Goal: Communication & Community: Answer question/provide support

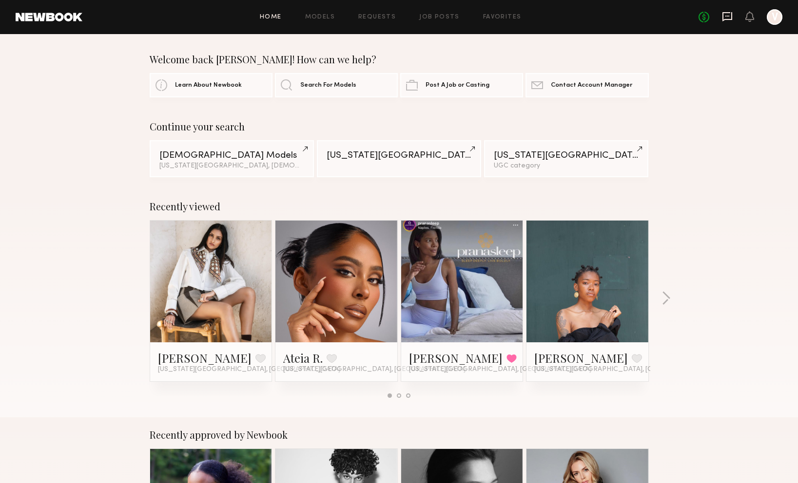
click at [731, 21] on icon at bounding box center [727, 16] width 11 height 11
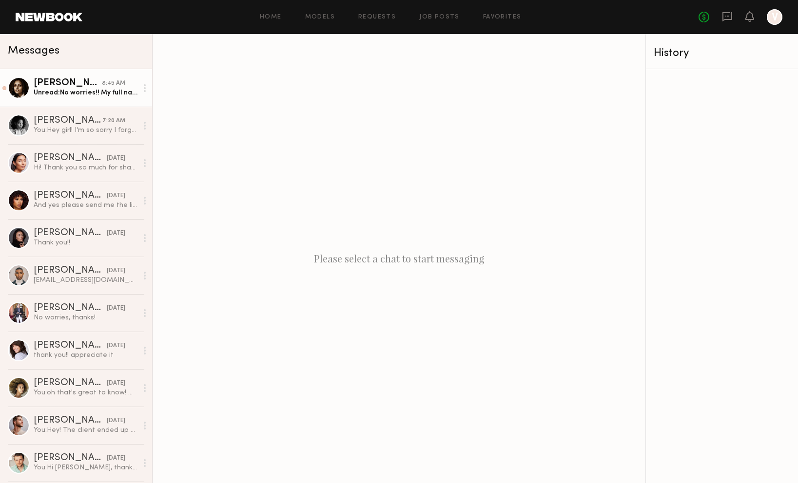
click at [84, 89] on div "Unread: No worries!! My full name is [PERSON_NAME] :)" at bounding box center [86, 92] width 104 height 9
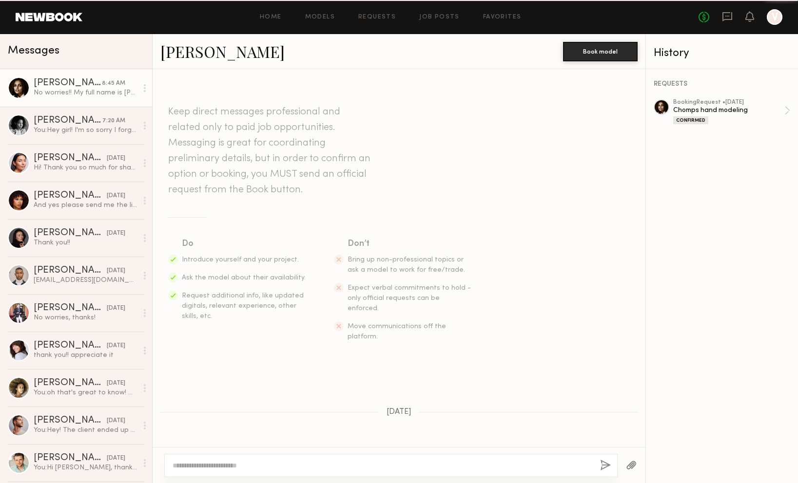
scroll to position [806, 0]
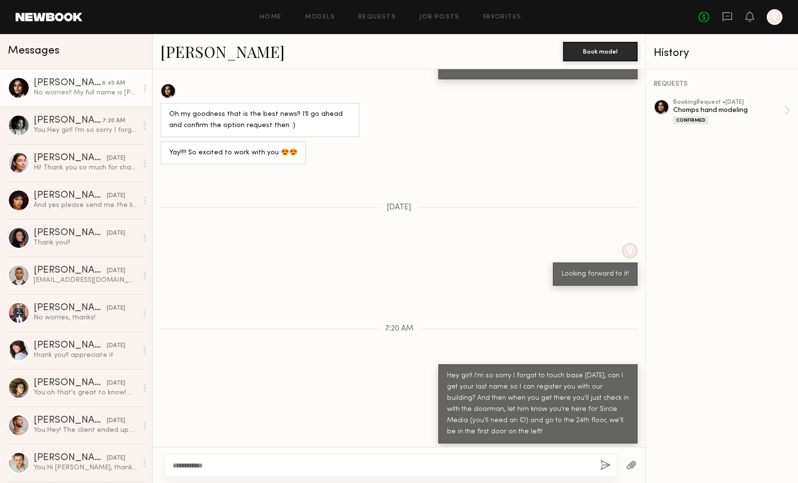
type textarea "**********"
click at [607, 464] on button "button" at bounding box center [605, 466] width 11 height 12
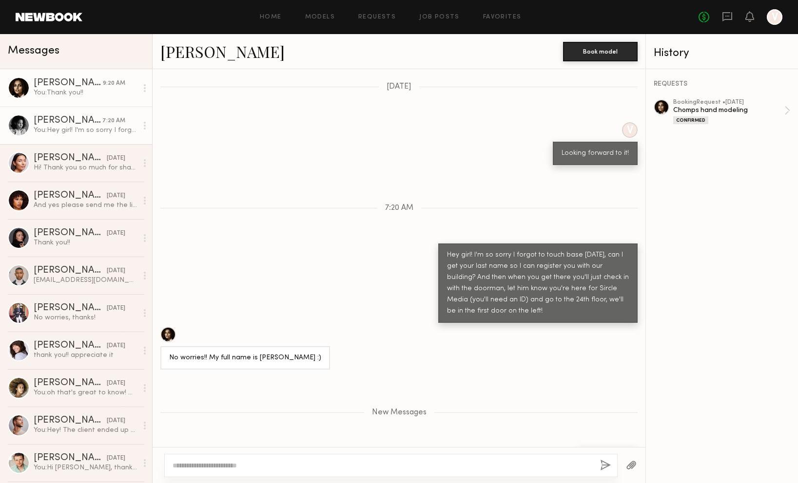
click at [109, 137] on link "[PERSON_NAME] 7:20 AM You: Hey girl! I'm so sorry I forgot to touch base [DATE]…" at bounding box center [76, 126] width 152 height 38
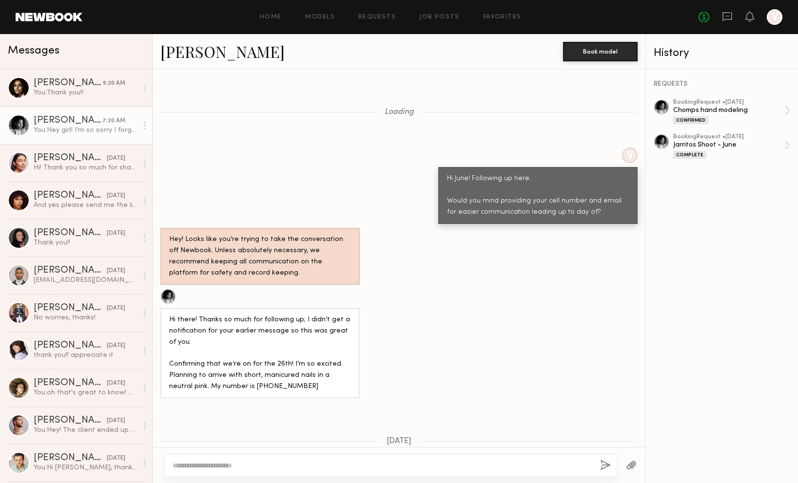
scroll to position [714, 0]
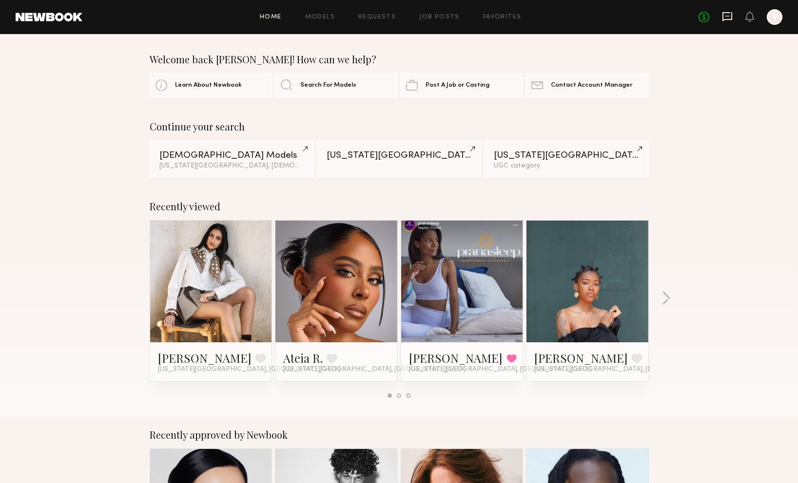
click at [727, 13] on icon at bounding box center [727, 16] width 10 height 9
